Goal: Task Accomplishment & Management: Use online tool/utility

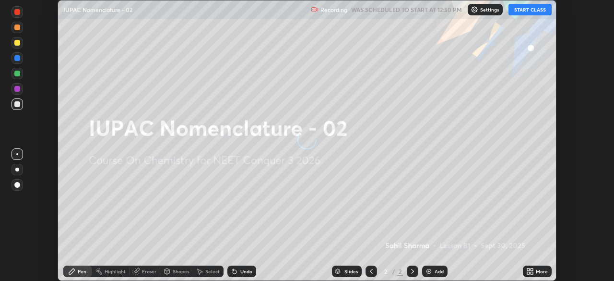
scroll to position [281, 614]
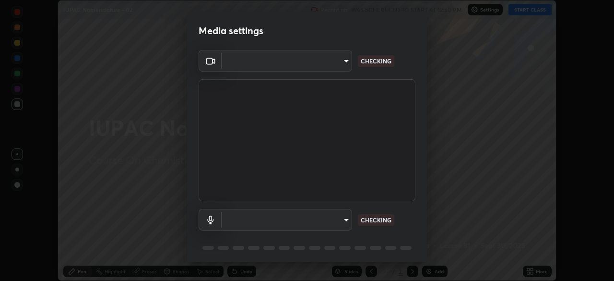
type input "1c1fc7f170fe0fb63c593947f71fbe7b7276dd803ac4132beb317857cbf647bf"
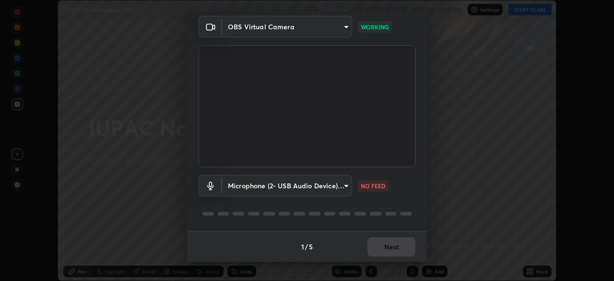
click at [331, 185] on body "Erase all IUPAC Nomenclature - 02 Recording WAS SCHEDULED TO START AT 12:50 PM …" at bounding box center [307, 140] width 614 height 281
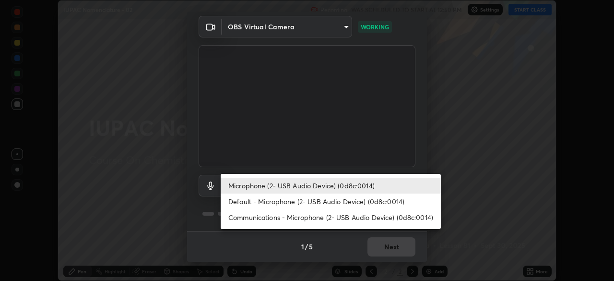
click at [326, 201] on li "Default - Microphone (2- USB Audio Device) (0d8c:0014)" at bounding box center [331, 201] width 220 height 16
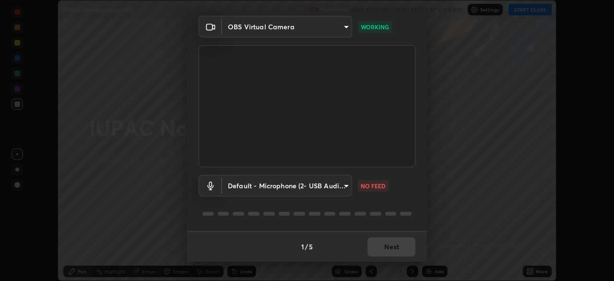
click at [329, 187] on body "Erase all IUPAC Nomenclature - 02 Recording WAS SCHEDULED TO START AT 12:50 PM …" at bounding box center [307, 140] width 614 height 281
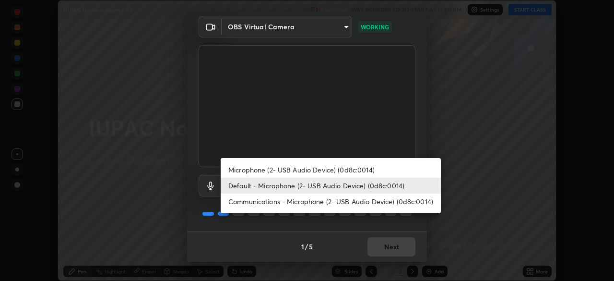
click at [330, 168] on li "Microphone (2- USB Audio Device) (0d8c:0014)" at bounding box center [331, 170] width 220 height 16
type input "775acd5bf9dea67dddcd35884cf77d022ec2c3d2475586dad7815c24ecc843c5"
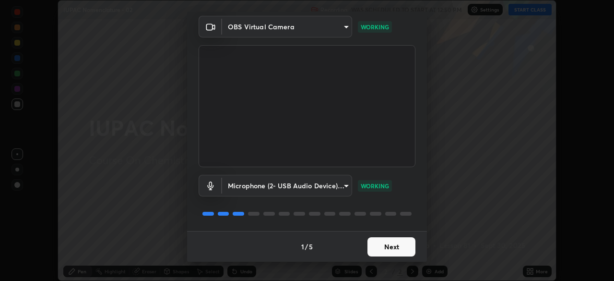
click at [396, 246] on button "Next" at bounding box center [391, 246] width 48 height 19
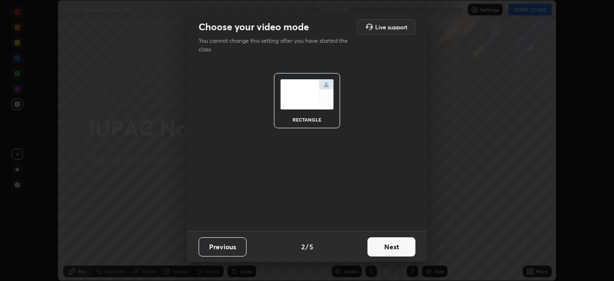
scroll to position [0, 0]
click at [401, 250] on button "Next" at bounding box center [391, 246] width 48 height 19
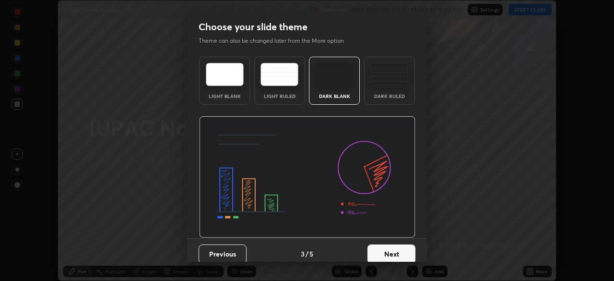
scroll to position [7, 0]
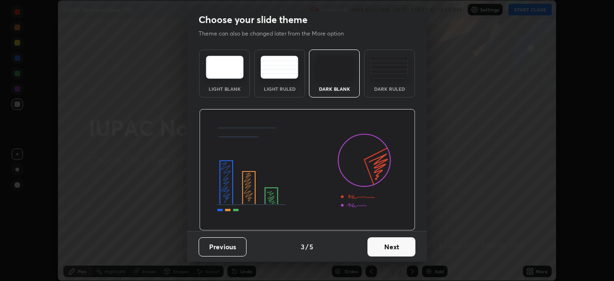
click at [391, 254] on button "Next" at bounding box center [391, 246] width 48 height 19
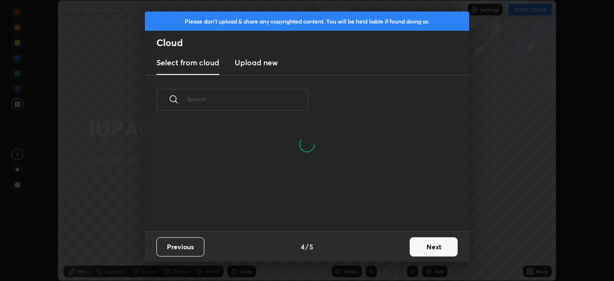
click at [430, 248] on button "Next" at bounding box center [434, 246] width 48 height 19
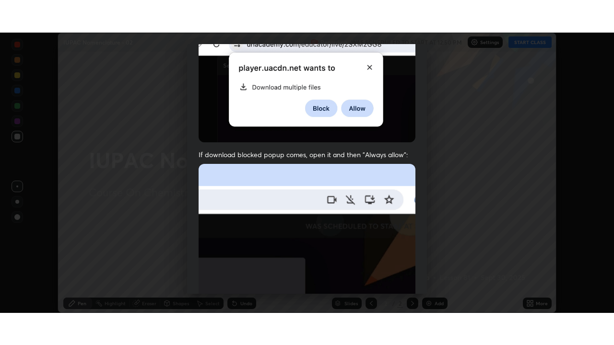
scroll to position [230, 0]
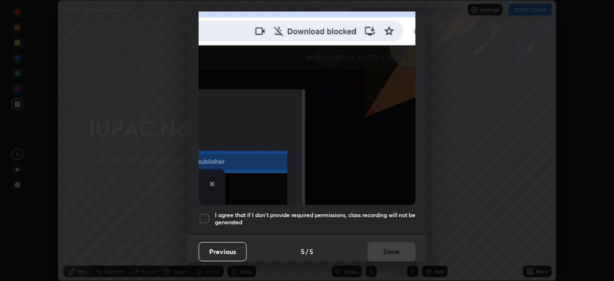
click at [203, 214] on div at bounding box center [205, 219] width 12 height 12
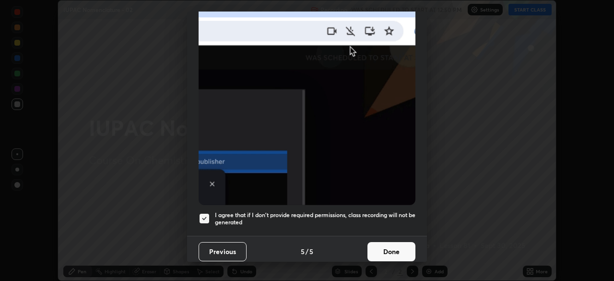
click at [384, 252] on button "Done" at bounding box center [391, 251] width 48 height 19
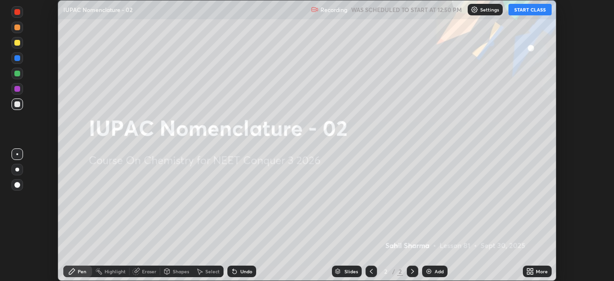
click at [531, 273] on icon at bounding box center [532, 273] width 2 height 2
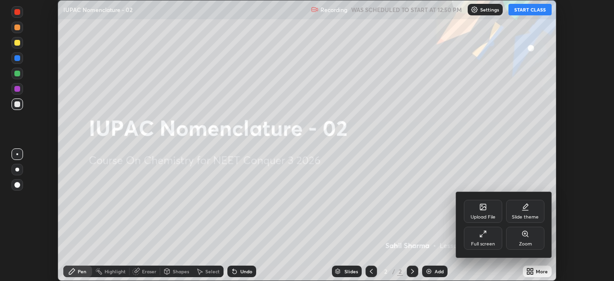
click at [487, 241] on div "Full screen" at bounding box center [483, 243] width 24 height 5
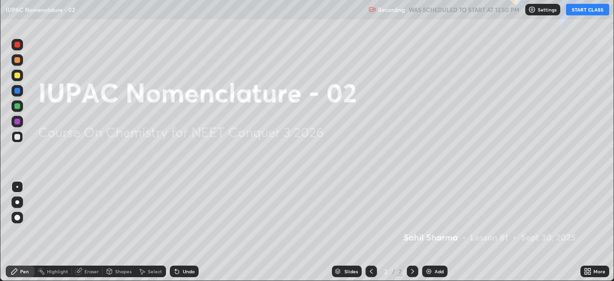
scroll to position [345, 614]
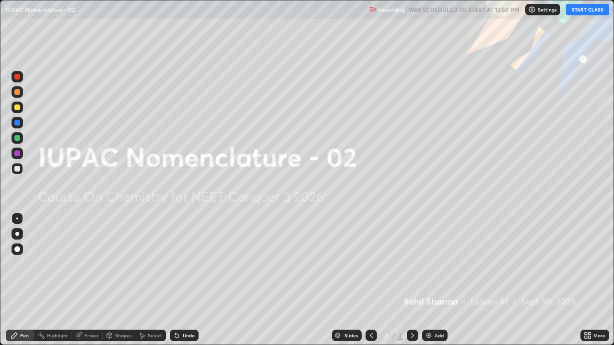
click at [438, 280] on div "Add" at bounding box center [439, 335] width 9 height 5
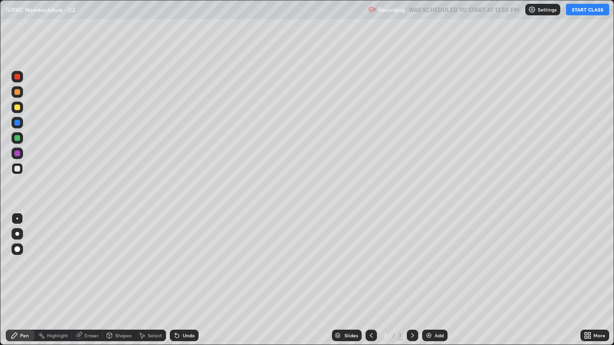
click at [18, 107] on div at bounding box center [17, 108] width 6 height 6
click at [17, 169] on div at bounding box center [17, 169] width 6 height 6
click at [16, 253] on div at bounding box center [18, 250] width 12 height 12
click at [88, 280] on div "Eraser" at bounding box center [91, 335] width 14 height 5
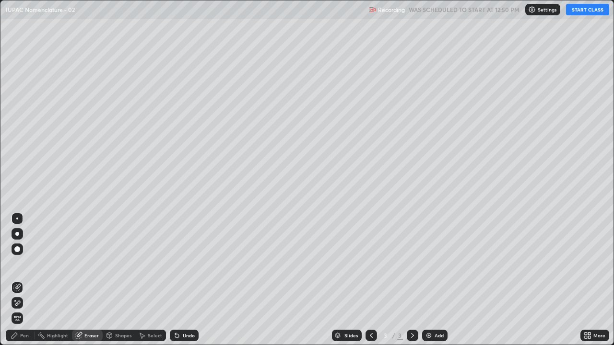
click at [25, 280] on div "Pen" at bounding box center [20, 336] width 29 height 12
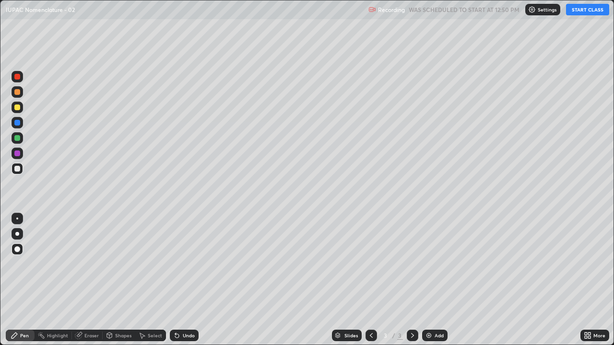
click at [588, 9] on button "START CLASS" at bounding box center [587, 10] width 43 height 12
click at [589, 280] on icon at bounding box center [589, 337] width 2 height 2
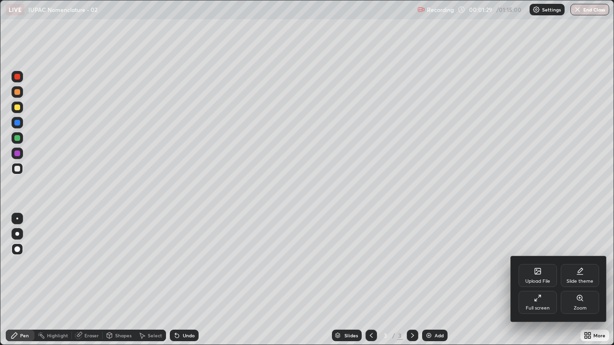
click at [535, 280] on icon at bounding box center [538, 299] width 8 height 8
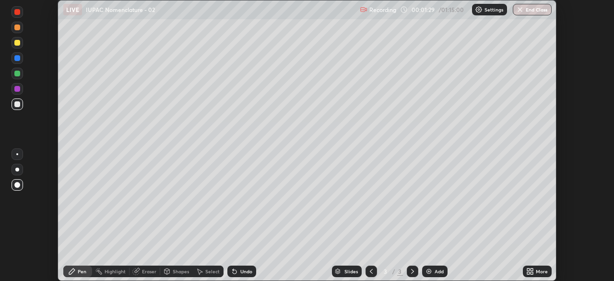
scroll to position [47688, 47355]
click at [488, 9] on p "Settings" at bounding box center [493, 9] width 19 height 5
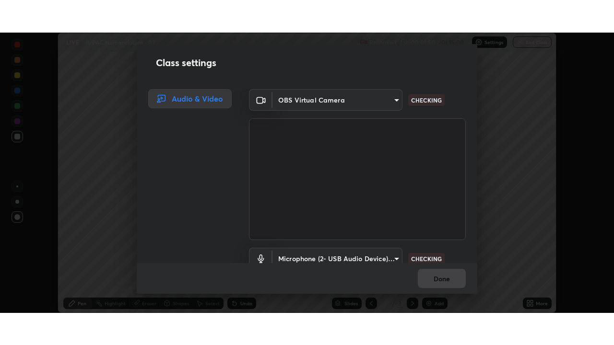
scroll to position [44, 0]
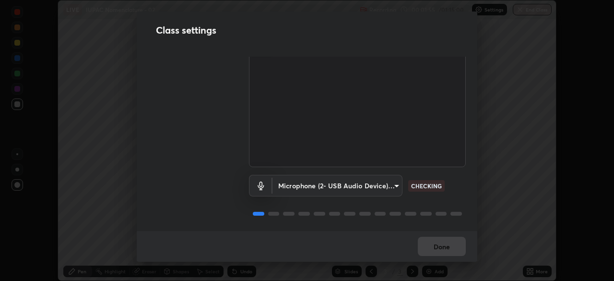
click at [376, 185] on body "Erase all LIVE IUPAC Nomenclature - 02 Recording 00:01:55 / 01:15:00 Settings E…" at bounding box center [307, 140] width 614 height 281
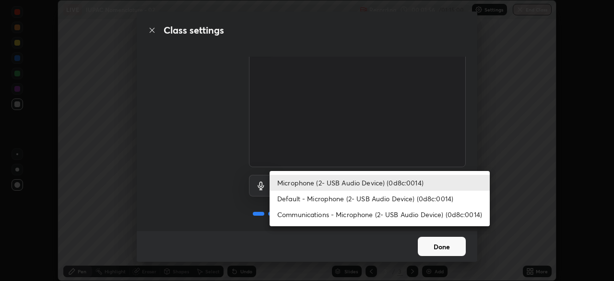
click at [387, 164] on div at bounding box center [307, 140] width 614 height 281
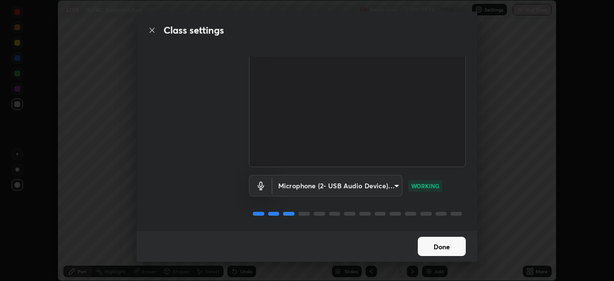
click at [449, 248] on button "Done" at bounding box center [442, 245] width 48 height 19
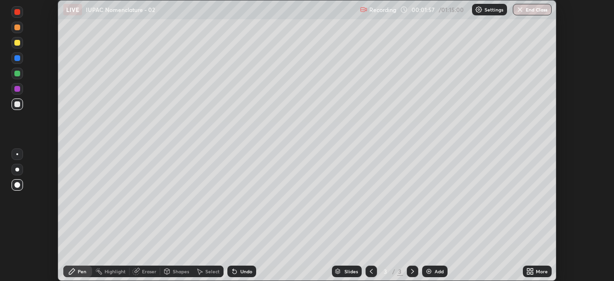
click at [536, 269] on div "More" at bounding box center [542, 271] width 12 height 5
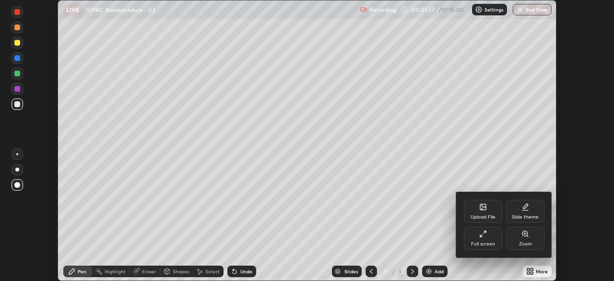
click at [484, 239] on div "Full screen" at bounding box center [483, 237] width 38 height 23
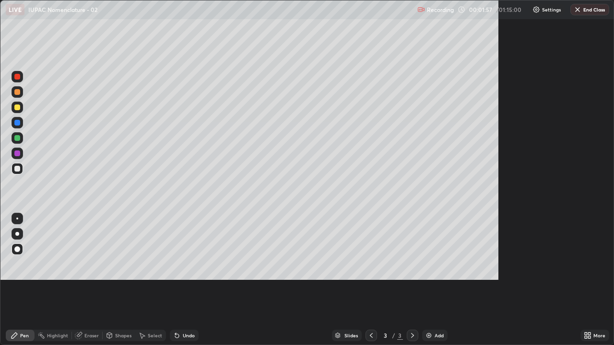
scroll to position [345, 614]
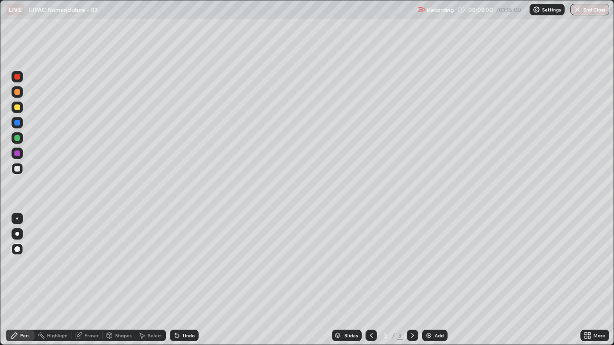
click at [16, 106] on div at bounding box center [17, 108] width 6 height 6
click at [17, 122] on div at bounding box center [17, 123] width 6 height 6
click at [18, 168] on div at bounding box center [17, 169] width 6 height 6
click at [435, 280] on div "Add" at bounding box center [439, 335] width 9 height 5
click at [437, 280] on div "Add" at bounding box center [439, 335] width 9 height 5
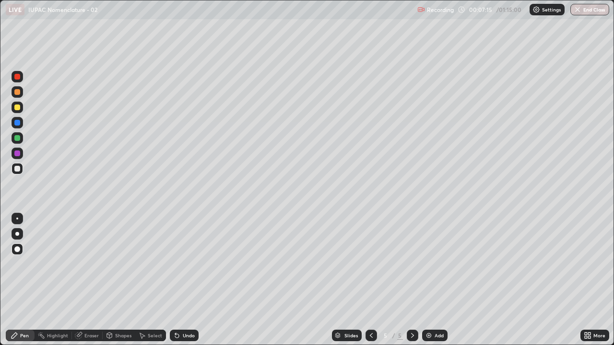
click at [18, 106] on div at bounding box center [17, 108] width 6 height 6
click at [16, 168] on div at bounding box center [17, 169] width 6 height 6
click at [18, 108] on div at bounding box center [17, 108] width 6 height 6
click at [16, 168] on div at bounding box center [17, 169] width 6 height 6
click at [438, 280] on div "Add" at bounding box center [434, 336] width 25 height 12
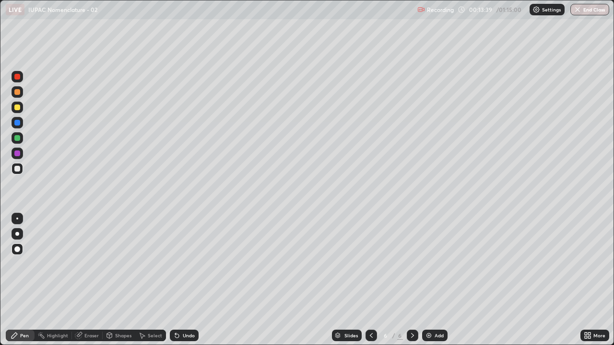
click at [94, 280] on div "Eraser" at bounding box center [91, 335] width 14 height 5
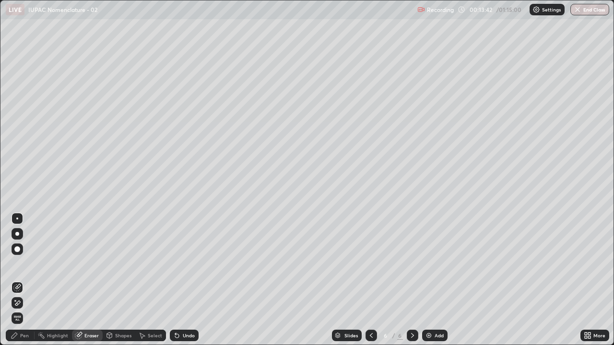
click at [24, 280] on div "Pen" at bounding box center [24, 335] width 9 height 5
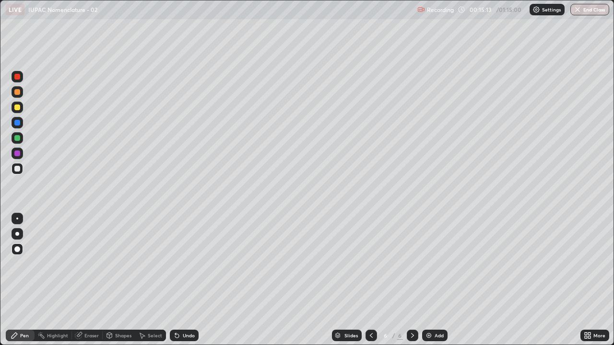
click at [19, 107] on div at bounding box center [17, 108] width 6 height 6
click at [21, 170] on div at bounding box center [18, 169] width 12 height 12
click at [433, 280] on div "Add" at bounding box center [434, 336] width 25 height 12
click at [19, 110] on div at bounding box center [17, 108] width 6 height 6
click at [440, 280] on div "Add" at bounding box center [434, 336] width 25 height 12
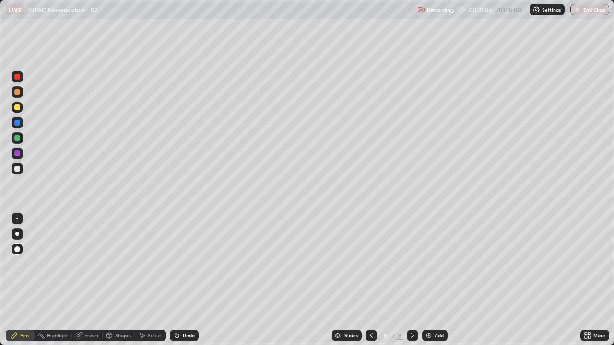
click at [16, 168] on div at bounding box center [17, 169] width 6 height 6
click at [16, 109] on div at bounding box center [17, 108] width 6 height 6
click at [81, 280] on icon at bounding box center [79, 336] width 8 height 8
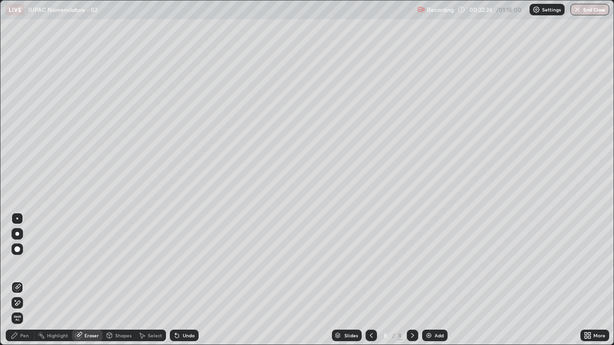
click at [22, 280] on div "Pen" at bounding box center [24, 335] width 9 height 5
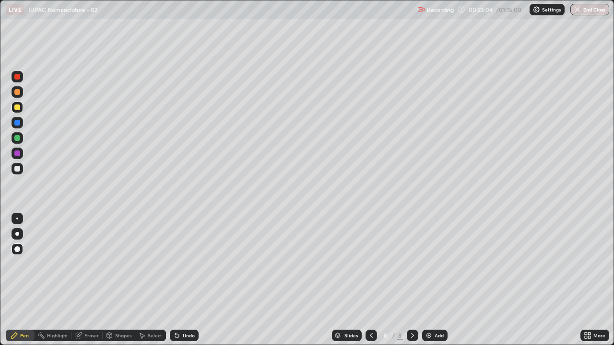
click at [15, 154] on div at bounding box center [17, 154] width 6 height 6
click at [19, 139] on div at bounding box center [17, 138] width 6 height 6
click at [439, 280] on div "Add" at bounding box center [434, 336] width 25 height 12
click at [16, 168] on div at bounding box center [17, 169] width 6 height 6
click at [21, 107] on div at bounding box center [18, 108] width 12 height 12
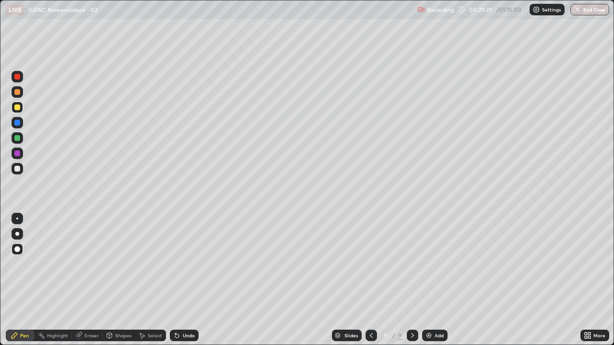
click at [437, 280] on div "Add" at bounding box center [439, 335] width 9 height 5
click at [16, 168] on div at bounding box center [17, 169] width 6 height 6
click at [437, 280] on div "Add" at bounding box center [434, 336] width 25 height 12
click at [16, 155] on div at bounding box center [17, 154] width 6 height 6
click at [18, 138] on div at bounding box center [17, 138] width 6 height 6
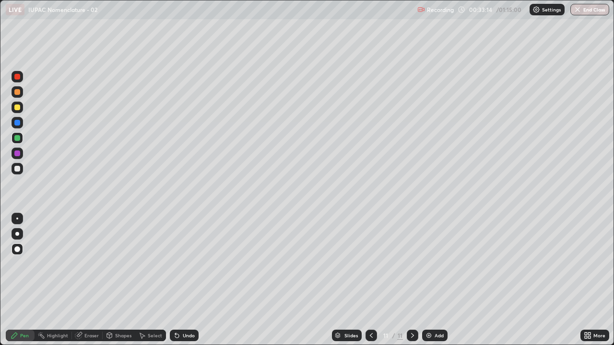
click at [17, 168] on div at bounding box center [17, 169] width 6 height 6
click at [20, 108] on div at bounding box center [17, 108] width 6 height 6
click at [437, 280] on div "Add" at bounding box center [439, 335] width 9 height 5
click at [17, 170] on div at bounding box center [17, 169] width 6 height 6
click at [18, 107] on div at bounding box center [17, 108] width 6 height 6
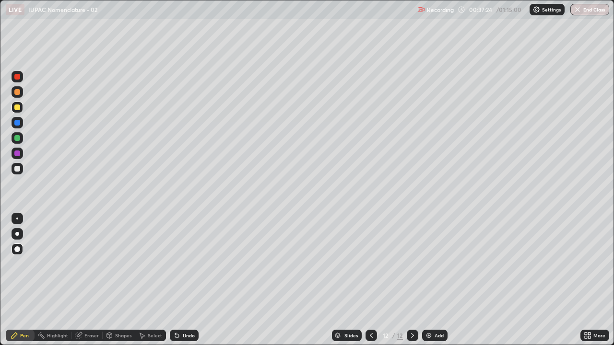
click at [17, 138] on div at bounding box center [17, 138] width 6 height 6
click at [437, 280] on div "Add" at bounding box center [434, 336] width 25 height 12
click at [18, 109] on div at bounding box center [17, 108] width 6 height 6
click at [21, 138] on div at bounding box center [18, 138] width 12 height 12
click at [16, 106] on div at bounding box center [17, 108] width 6 height 6
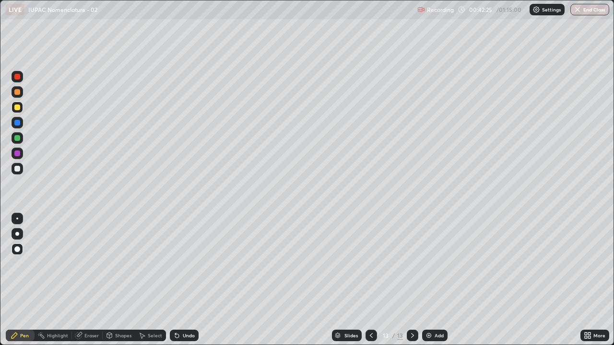
click at [17, 168] on div at bounding box center [17, 169] width 6 height 6
click at [441, 280] on div "Add" at bounding box center [439, 335] width 9 height 5
click at [16, 170] on div at bounding box center [17, 169] width 6 height 6
click at [17, 108] on div at bounding box center [17, 108] width 6 height 6
click at [16, 167] on div at bounding box center [17, 169] width 6 height 6
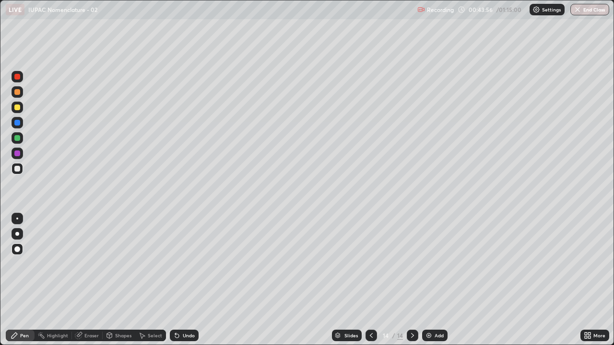
click at [83, 280] on div "Eraser" at bounding box center [87, 336] width 31 height 12
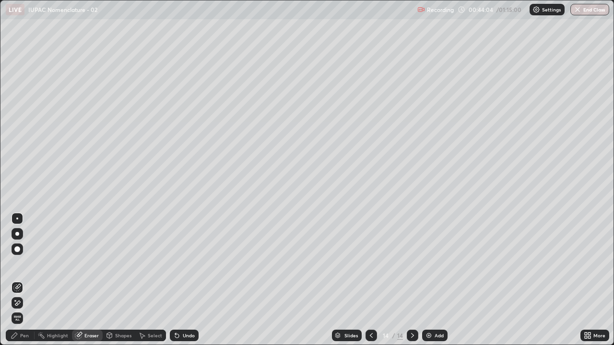
click at [24, 280] on div "Pen" at bounding box center [24, 335] width 9 height 5
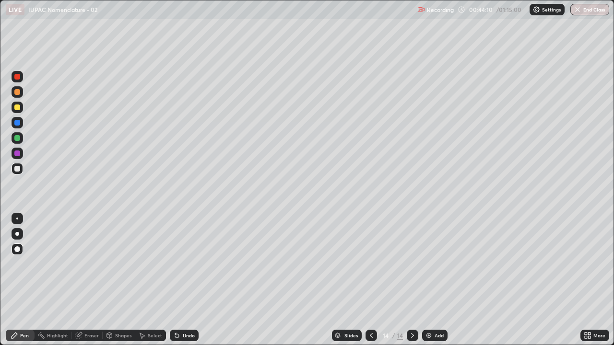
click at [84, 280] on div "Eraser" at bounding box center [87, 336] width 31 height 12
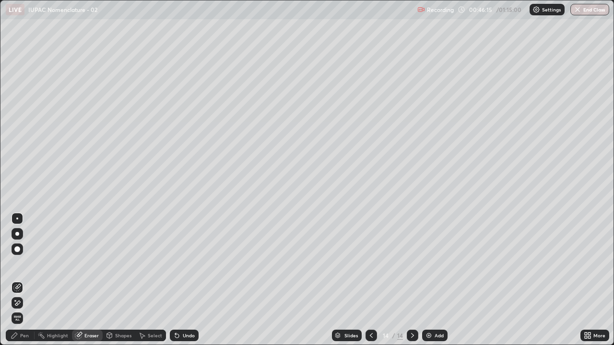
click at [22, 280] on div "Pen" at bounding box center [24, 335] width 9 height 5
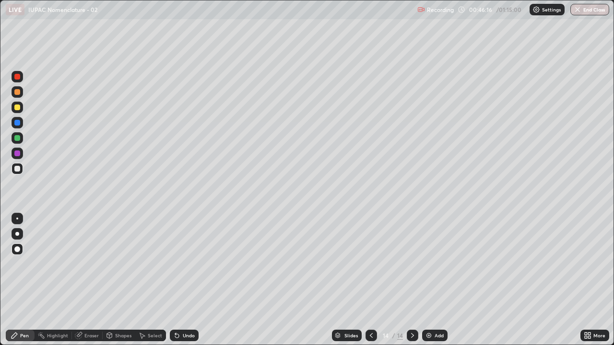
click at [18, 139] on div at bounding box center [17, 138] width 6 height 6
click at [16, 108] on div at bounding box center [17, 108] width 6 height 6
click at [19, 169] on div at bounding box center [17, 169] width 6 height 6
click at [438, 280] on div "Add" at bounding box center [439, 335] width 9 height 5
click at [17, 108] on div at bounding box center [17, 108] width 6 height 6
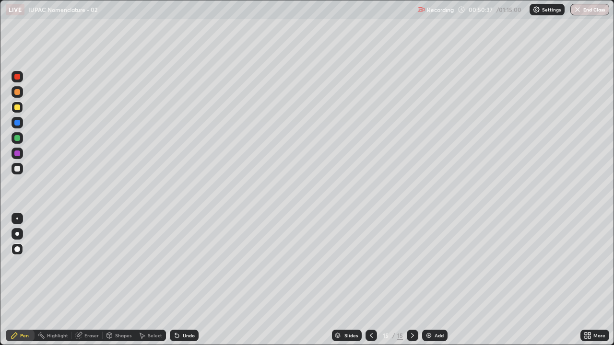
click at [85, 280] on div "Eraser" at bounding box center [91, 335] width 14 height 5
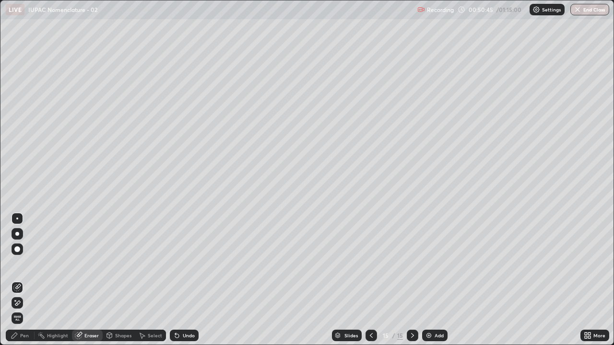
click at [24, 280] on div "Pen" at bounding box center [24, 335] width 9 height 5
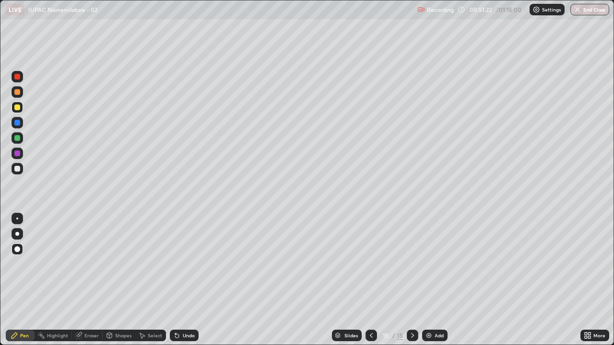
click at [18, 136] on div at bounding box center [17, 138] width 6 height 6
click at [85, 280] on div "Eraser" at bounding box center [91, 335] width 14 height 5
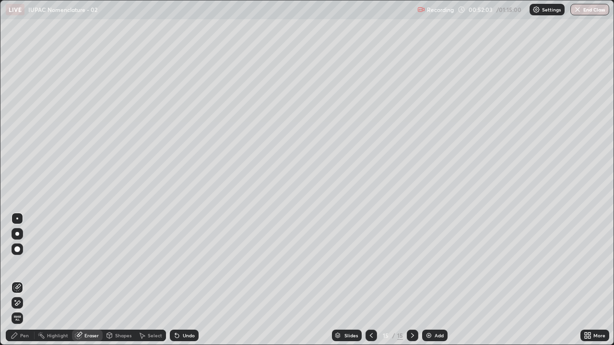
click at [21, 280] on div "Pen" at bounding box center [24, 335] width 9 height 5
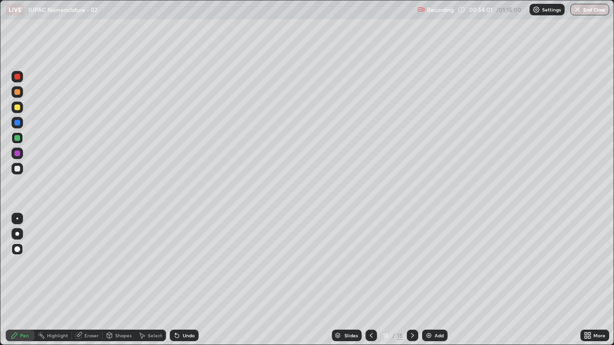
click at [427, 280] on img at bounding box center [429, 336] width 8 height 8
click at [16, 169] on div at bounding box center [17, 169] width 6 height 6
click at [90, 280] on div "Eraser" at bounding box center [91, 335] width 14 height 5
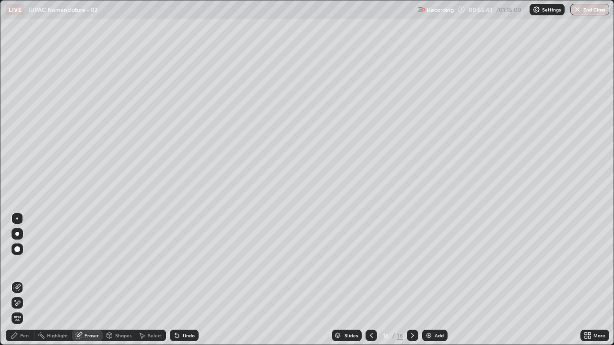
click at [20, 280] on div "Pen" at bounding box center [20, 336] width 29 height 12
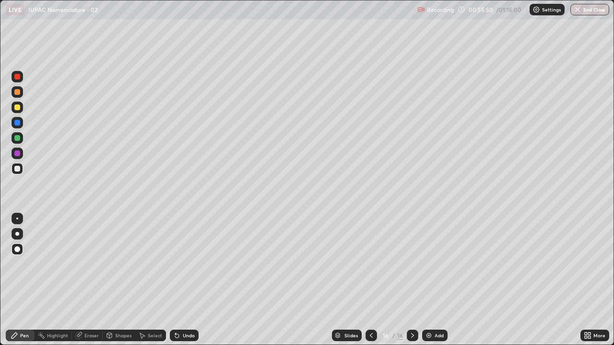
click at [84, 280] on div "Eraser" at bounding box center [87, 336] width 31 height 12
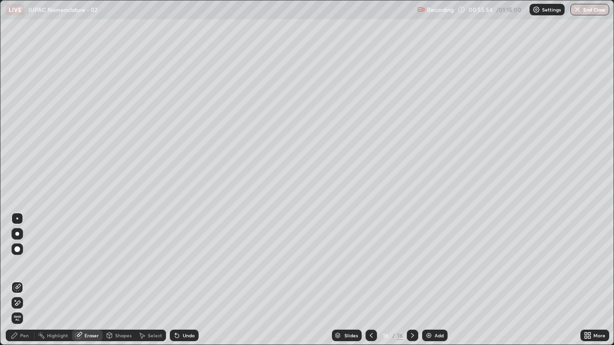
click at [22, 280] on div "Pen" at bounding box center [24, 335] width 9 height 5
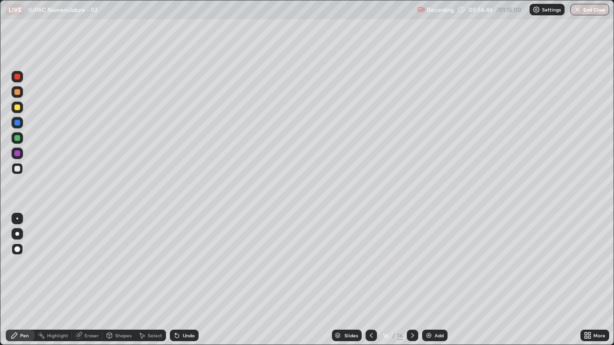
click at [84, 280] on div "Eraser" at bounding box center [87, 336] width 31 height 12
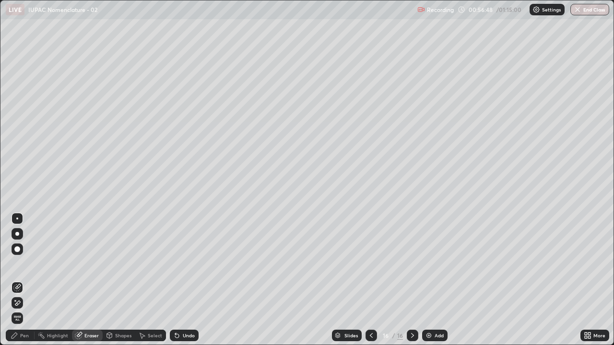
click at [21, 280] on div "Pen" at bounding box center [20, 336] width 29 height 12
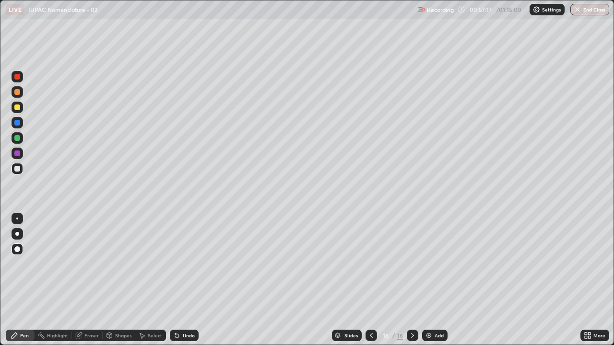
click at [445, 280] on div "Add" at bounding box center [434, 336] width 25 height 12
click at [17, 139] on div at bounding box center [17, 138] width 6 height 6
click at [432, 280] on div "Add" at bounding box center [434, 336] width 25 height 12
click at [19, 167] on div at bounding box center [17, 169] width 6 height 6
click at [18, 108] on div at bounding box center [17, 108] width 6 height 6
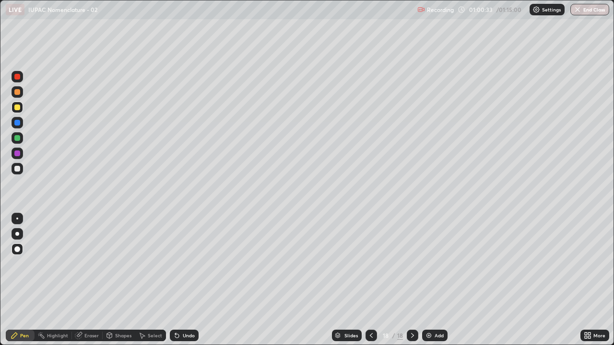
click at [16, 170] on div at bounding box center [17, 169] width 6 height 6
click at [17, 138] on div at bounding box center [17, 138] width 6 height 6
click at [18, 122] on div at bounding box center [17, 123] width 6 height 6
click at [579, 6] on img "button" at bounding box center [578, 10] width 8 height 8
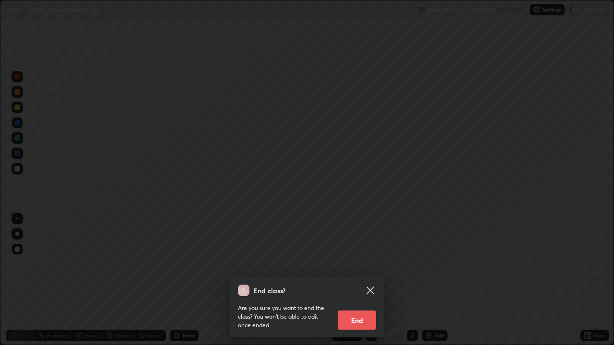
click at [341, 280] on button "End" at bounding box center [357, 320] width 38 height 19
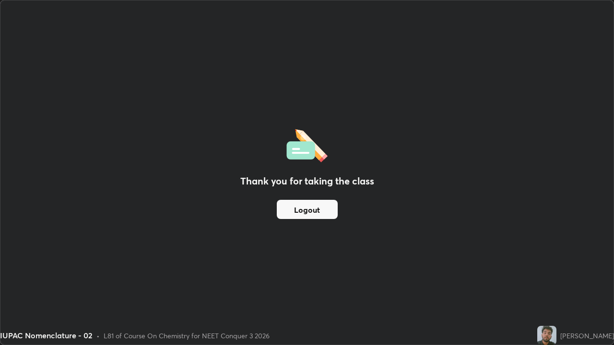
click at [346, 280] on div "Thank you for taking the class Logout" at bounding box center [306, 172] width 613 height 344
